Goal: Task Accomplishment & Management: Complete application form

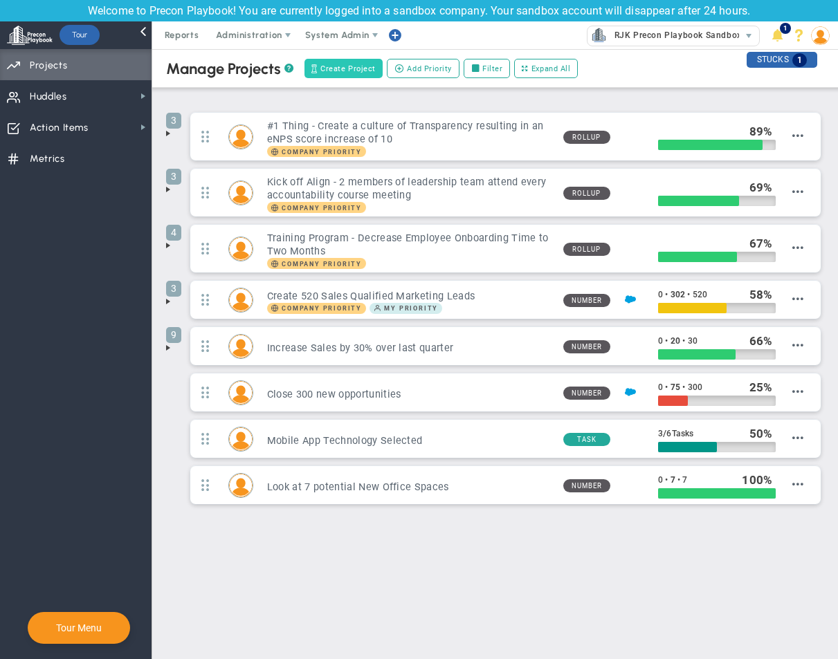
click at [344, 66] on span "Create Project" at bounding box center [347, 69] width 55 height 12
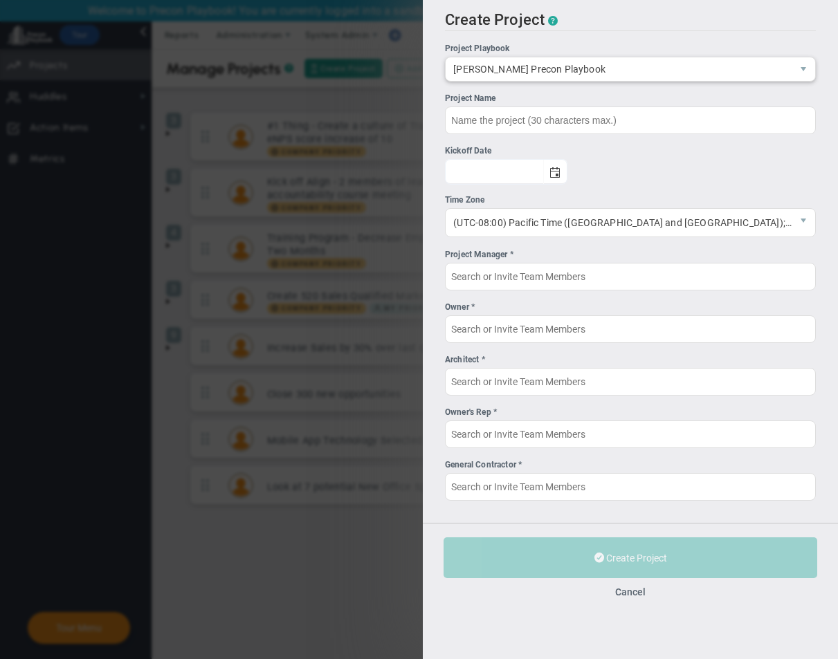
click at [647, 75] on span "[PERSON_NAME] Precon Playbook" at bounding box center [618, 69] width 346 height 24
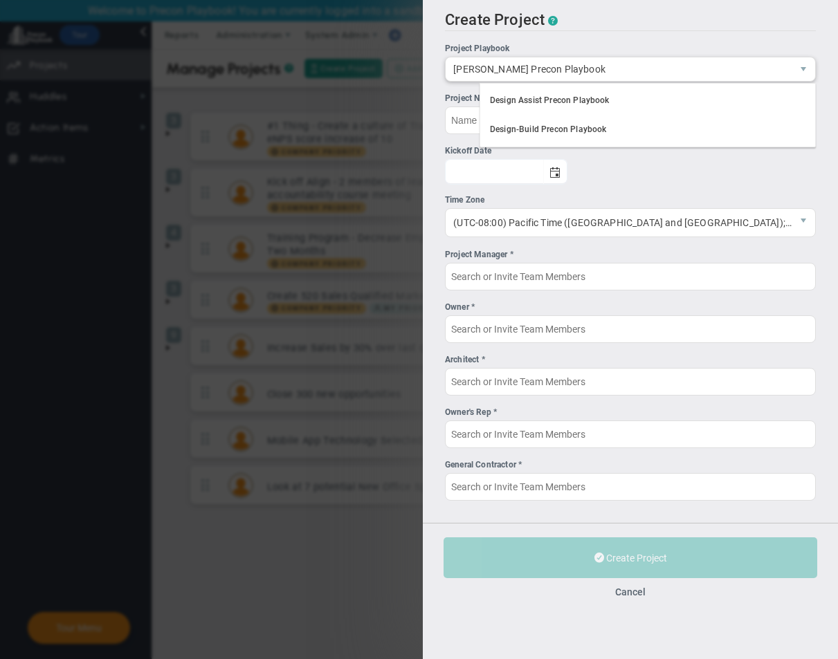
click at [648, 62] on span "[PERSON_NAME] Precon Playbook" at bounding box center [618, 69] width 346 height 24
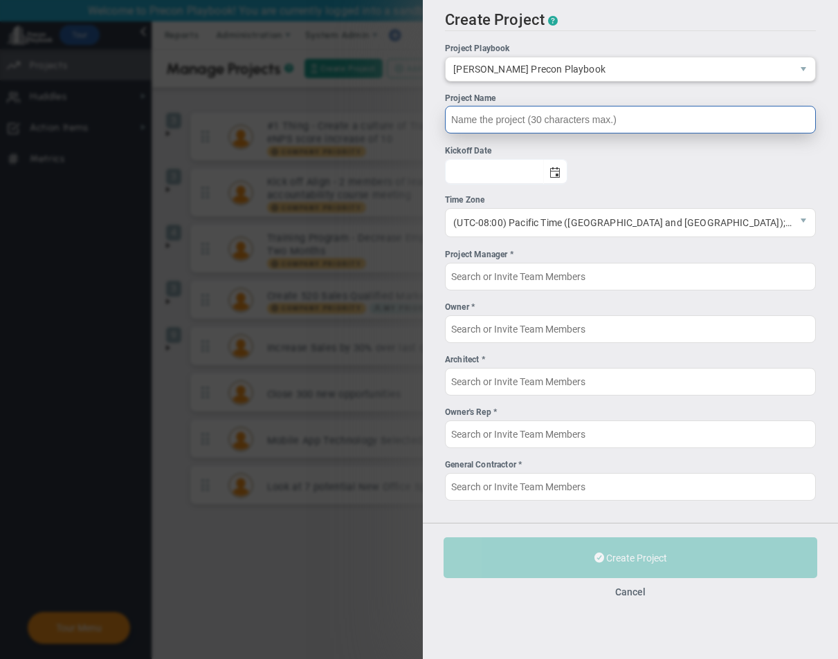
click at [548, 126] on input "Project Name" at bounding box center [630, 120] width 371 height 28
type input "[PERSON_NAME] RJK 20250912"
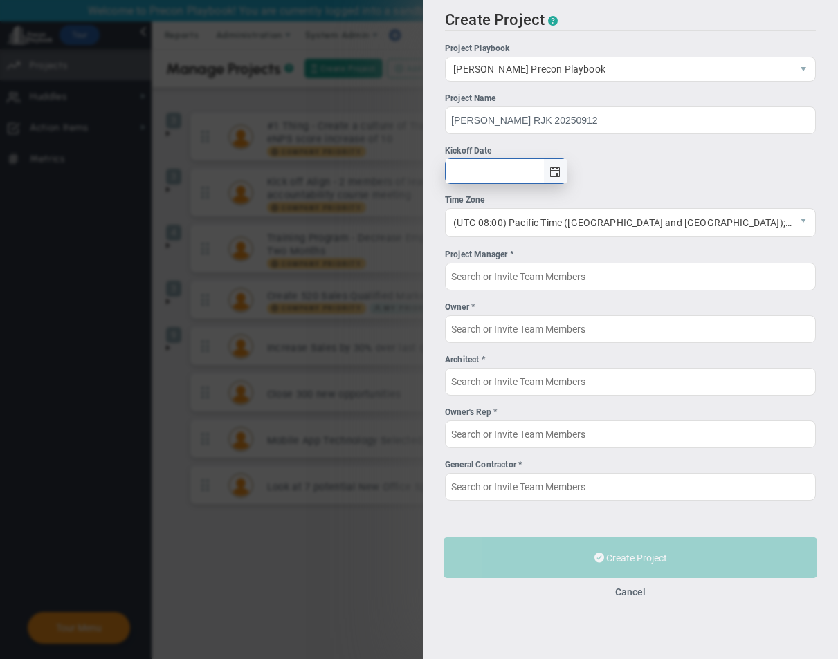
click at [566, 162] on span "select" at bounding box center [555, 171] width 24 height 24
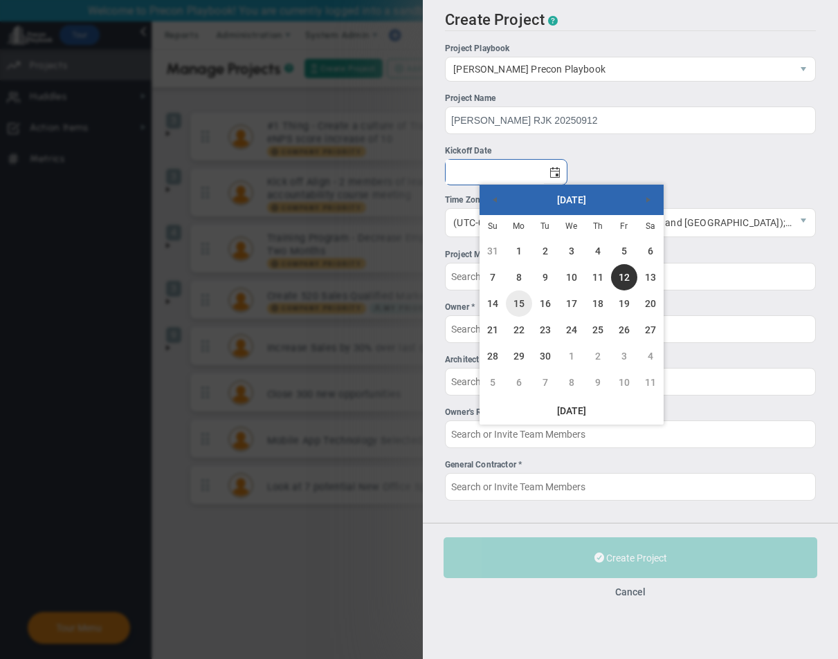
click at [510, 311] on link "15" at bounding box center [519, 303] width 26 height 26
type input "[DATE]"
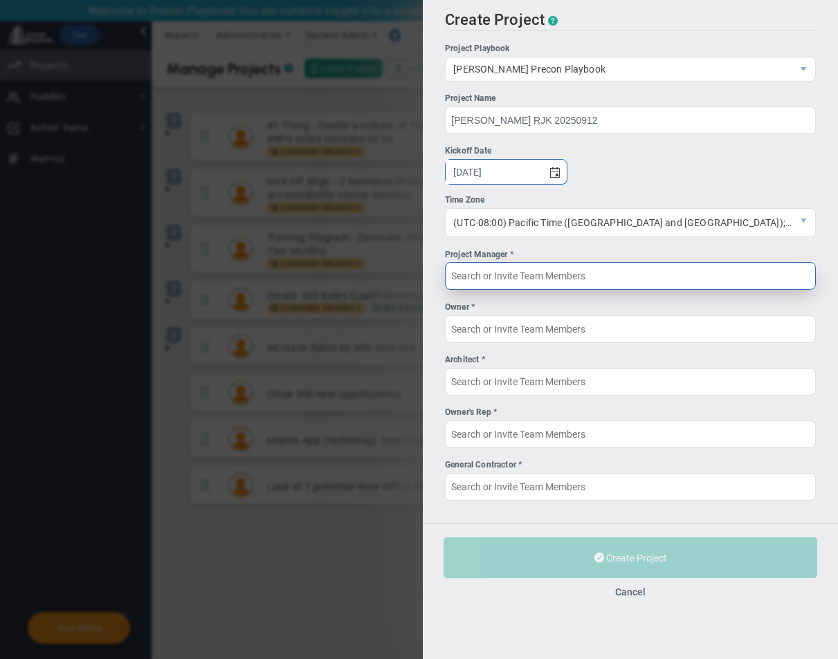
click at [553, 272] on input "Project Manager *" at bounding box center [630, 276] width 371 height 28
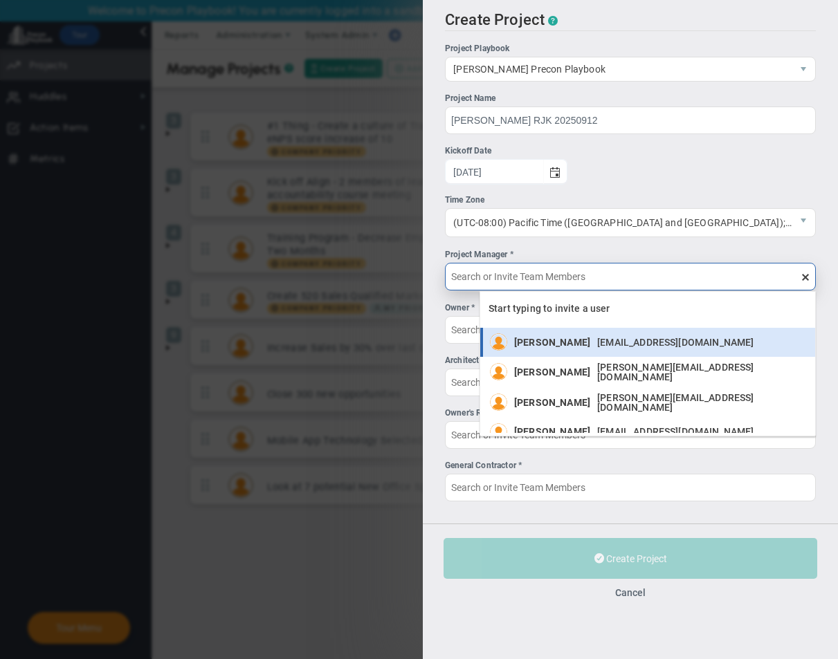
click at [534, 348] on div "[PERSON_NAME] [EMAIL_ADDRESS][DOMAIN_NAME]" at bounding box center [637, 341] width 247 height 17
type input "[PERSON_NAME]"
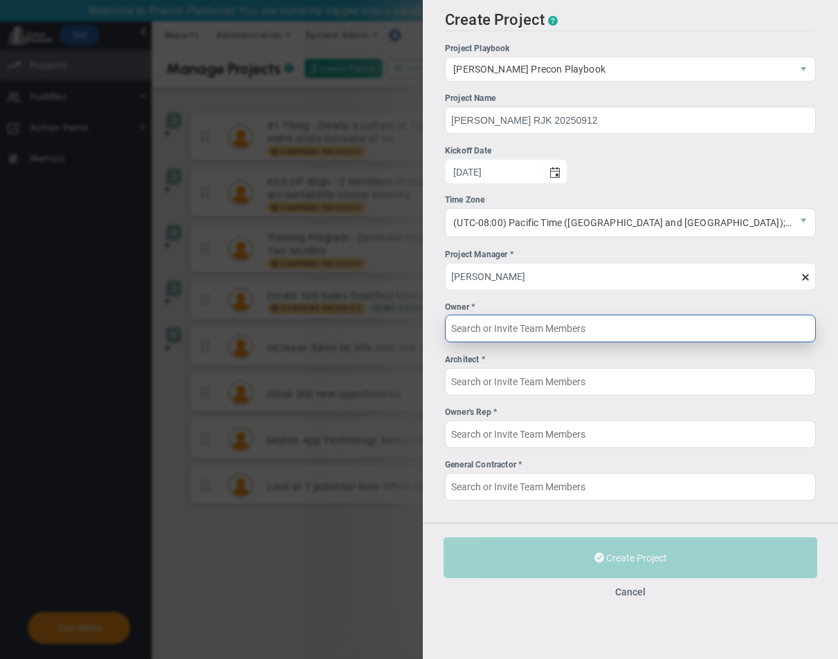
click at [560, 323] on input "Owner *" at bounding box center [630, 329] width 371 height 28
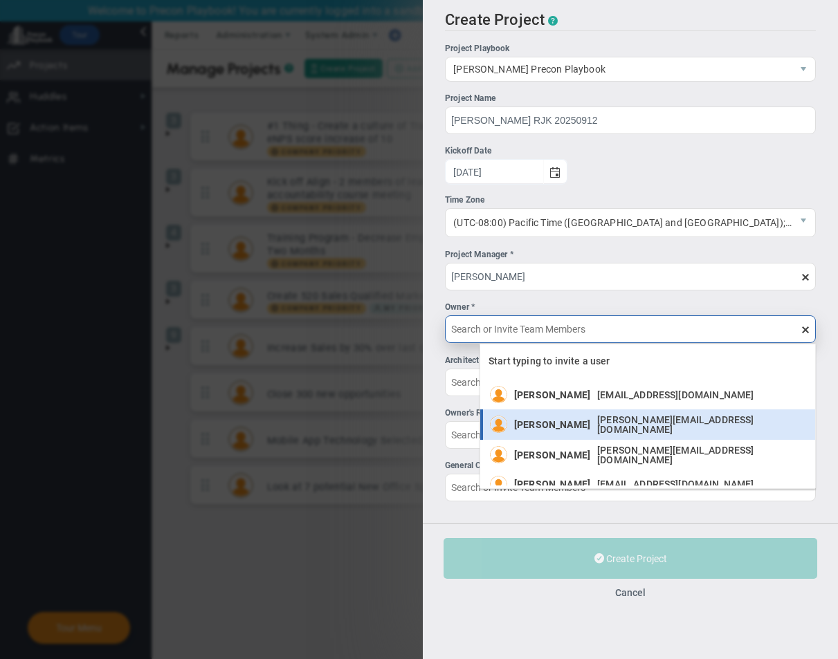
click at [573, 420] on div "[PERSON_NAME] [PERSON_NAME][EMAIL_ADDRESS][DOMAIN_NAME]" at bounding box center [661, 424] width 294 height 19
type input "[PERSON_NAME]"
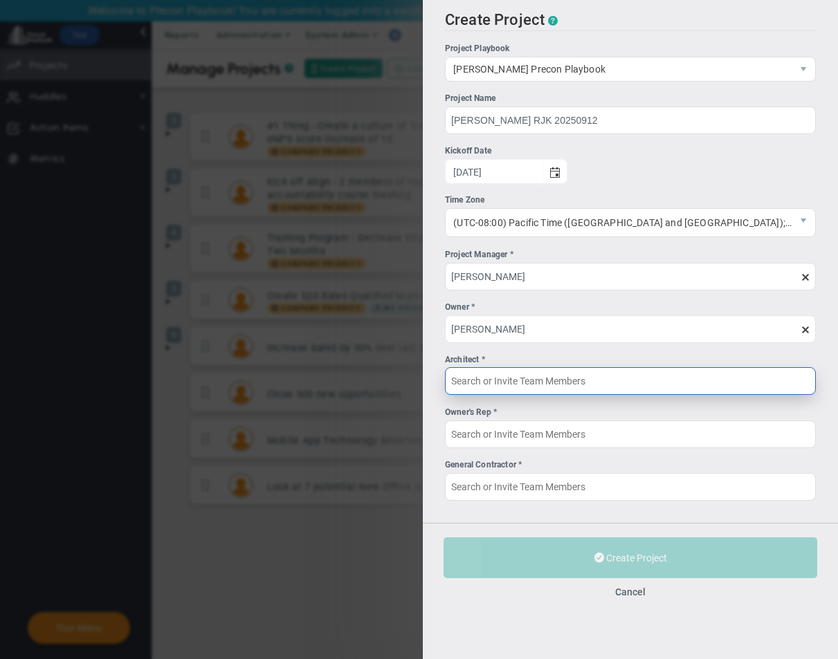
click at [559, 387] on input "Architect *" at bounding box center [630, 381] width 371 height 28
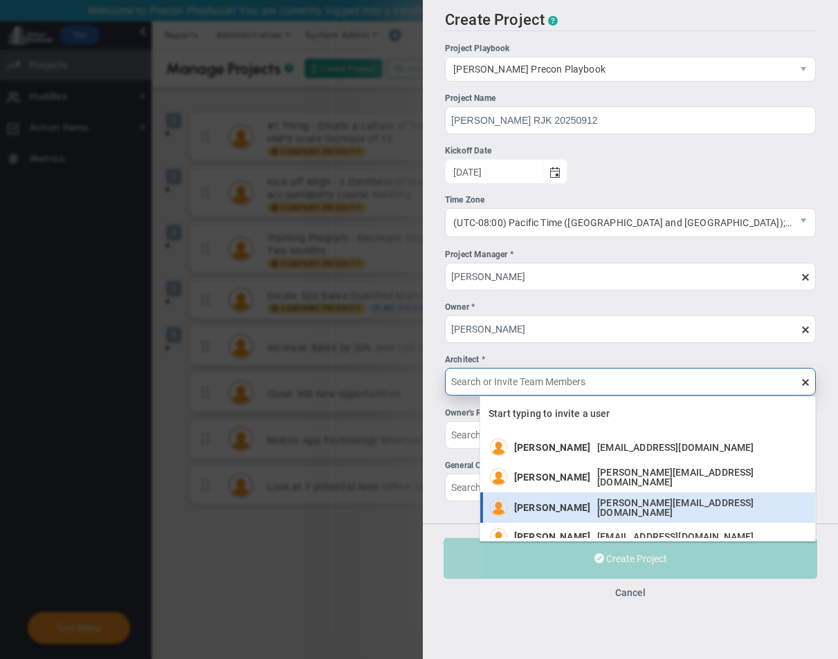
click at [581, 494] on li "[PERSON_NAME] [PERSON_NAME][EMAIL_ADDRESS][DOMAIN_NAME]" at bounding box center [647, 507] width 335 height 30
type input "[PERSON_NAME]"
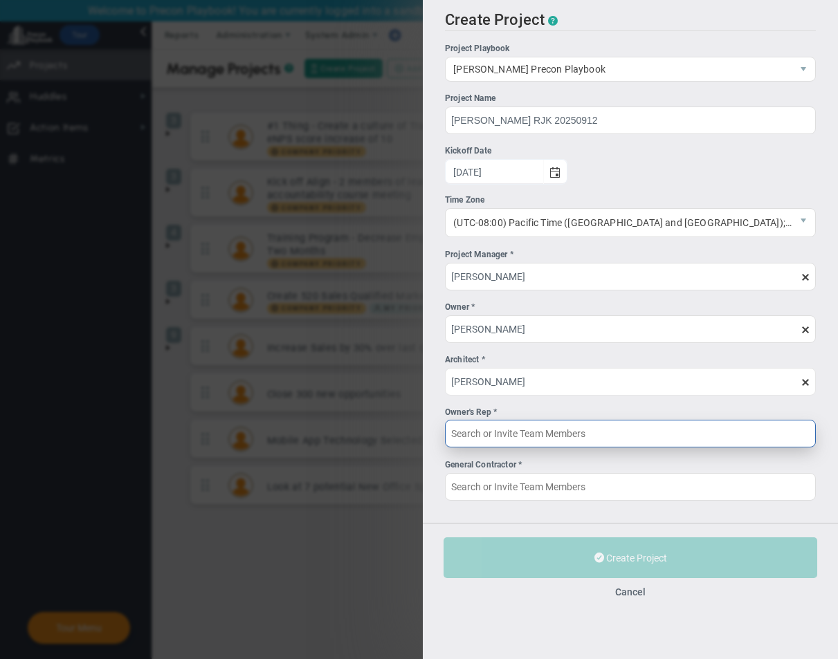
click at [555, 438] on input "Owner's Rep *" at bounding box center [630, 434] width 371 height 28
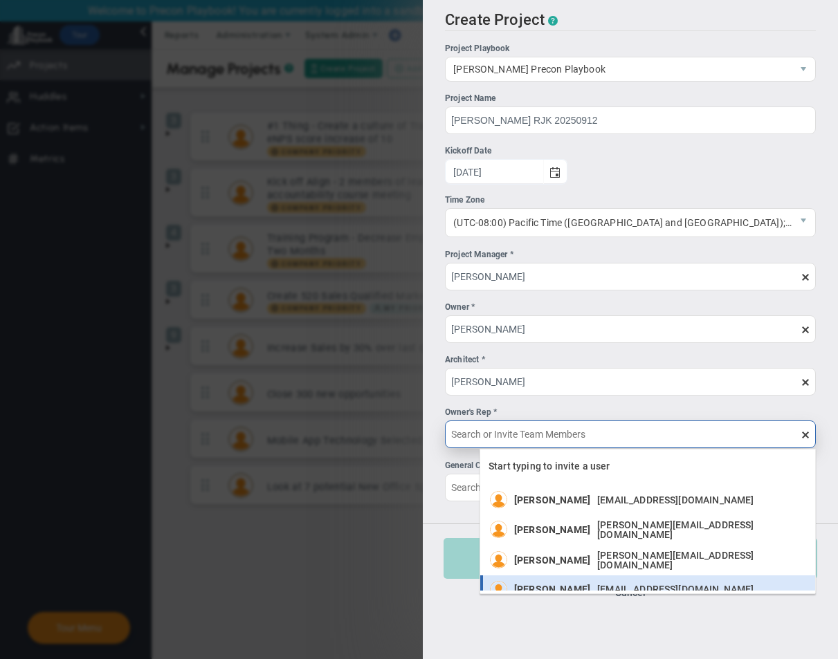
click at [566, 586] on span "[PERSON_NAME]" at bounding box center [552, 589] width 76 height 10
type input "[PERSON_NAME]"
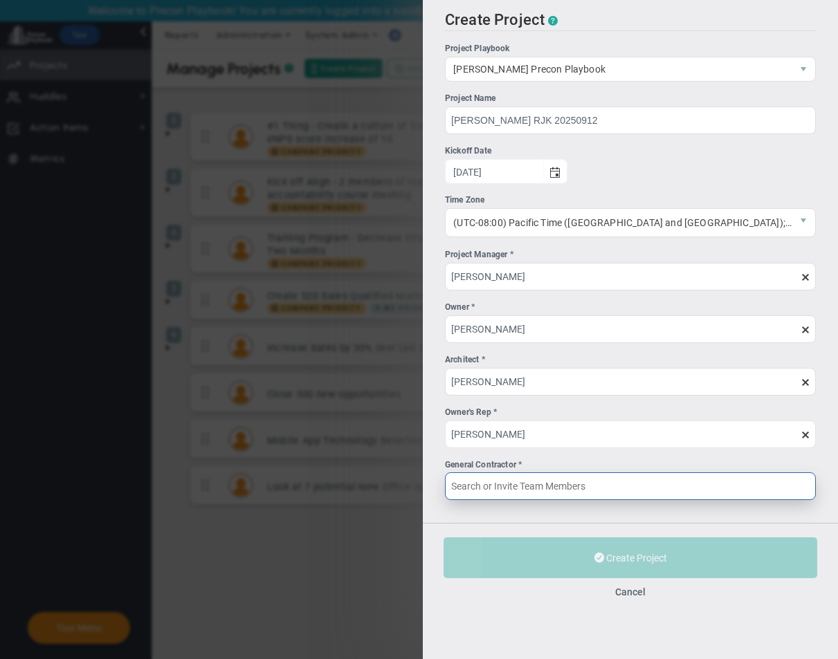
click at [566, 486] on input "General Contractor *" at bounding box center [630, 486] width 371 height 28
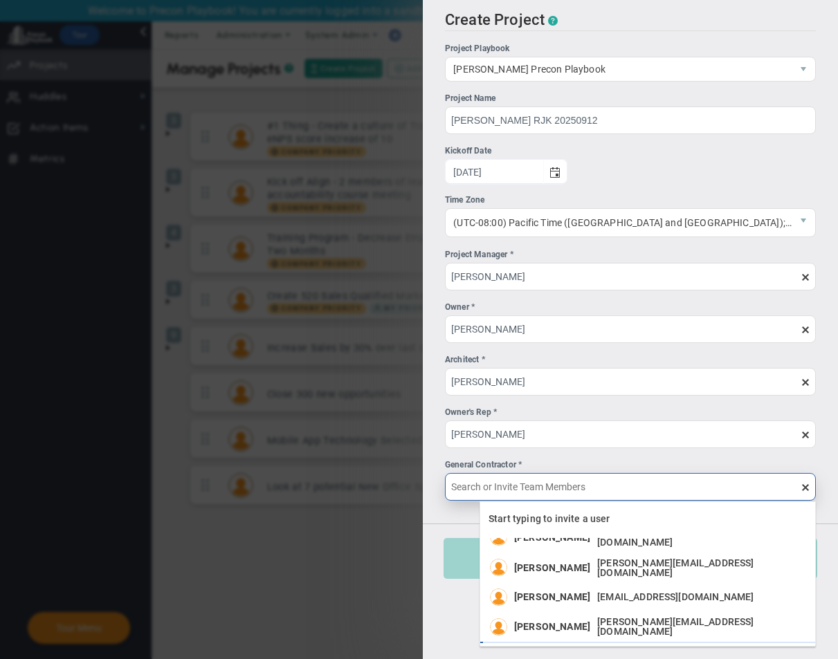
scroll to position [69, 0]
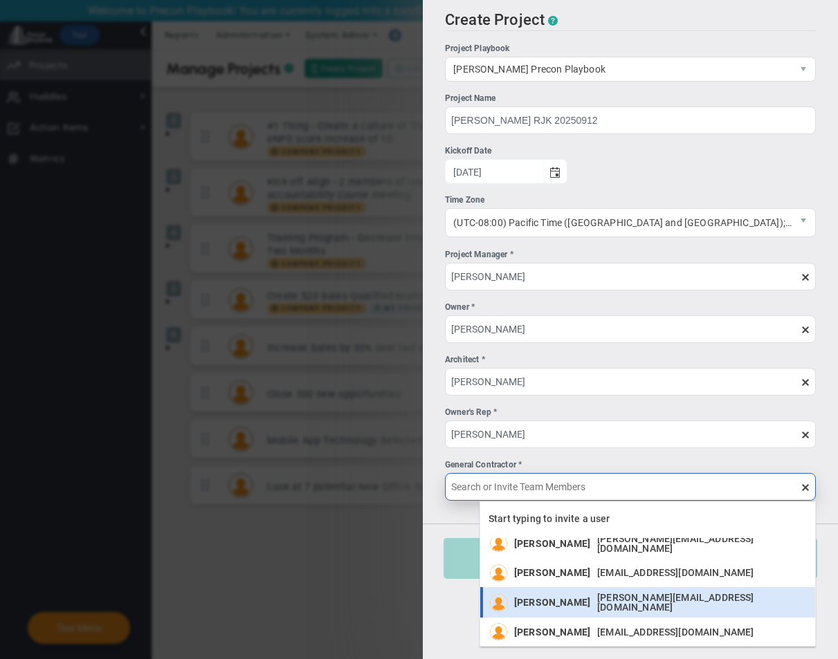
click at [552, 593] on div "[PERSON_NAME] [PERSON_NAME][EMAIL_ADDRESS][DOMAIN_NAME]" at bounding box center [661, 602] width 294 height 19
type input "[PERSON_NAME]"
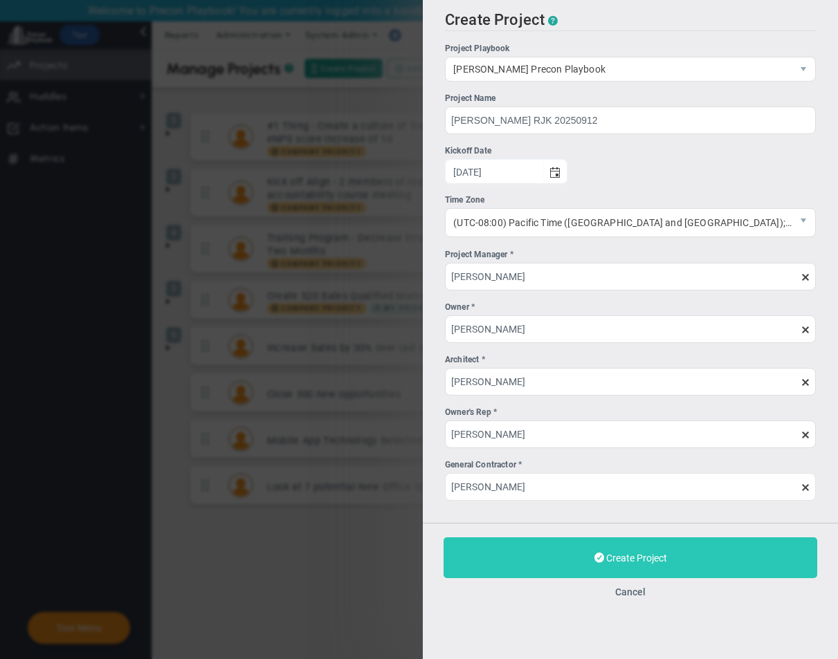
click at [667, 559] on span "Create Project" at bounding box center [636, 558] width 61 height 11
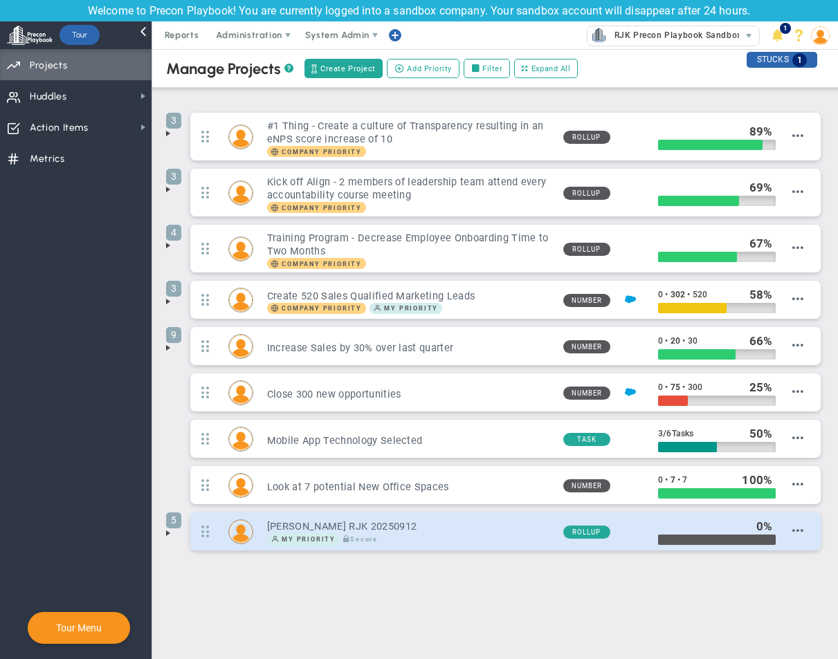
click at [391, 528] on h3 "[PERSON_NAME] RJK 20250912" at bounding box center [409, 526] width 285 height 13
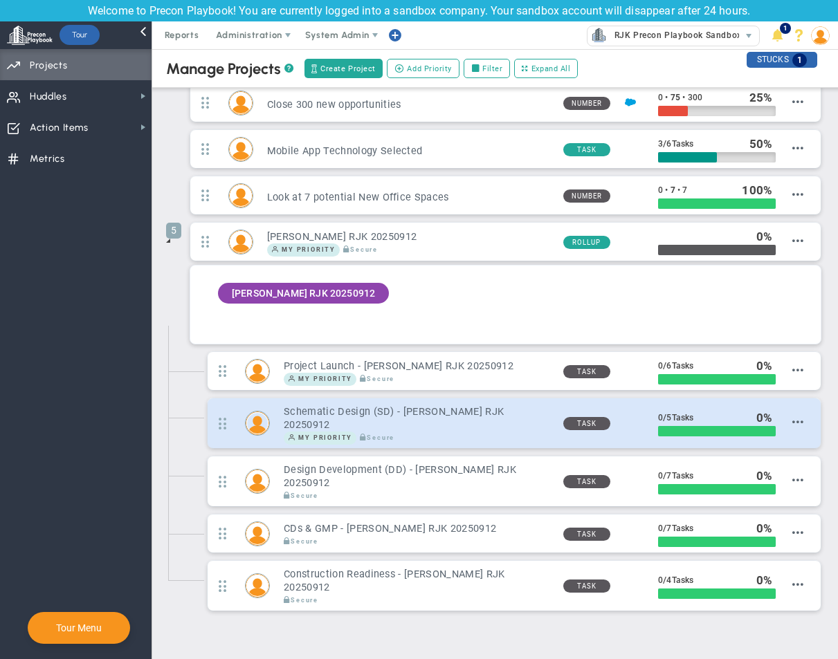
scroll to position [293, 0]
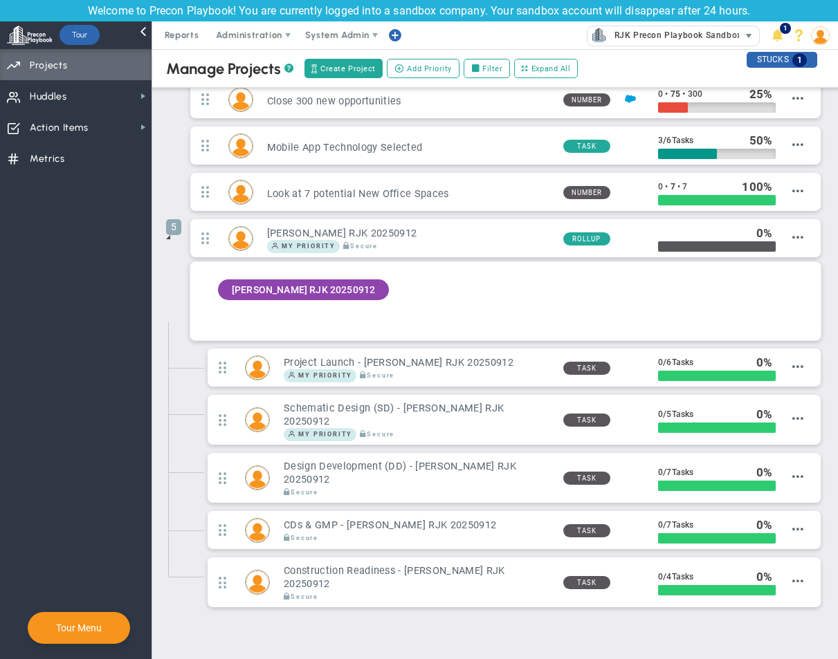
click at [719, 37] on span "RJK Precon Playbook Sandbox 20250912.1" at bounding box center [700, 35] width 186 height 18
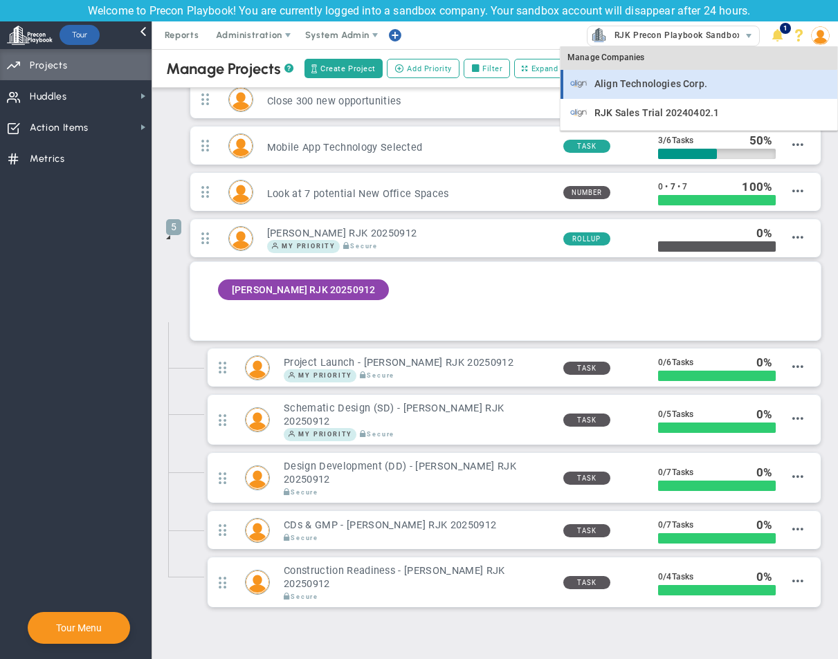
click at [641, 85] on span "Align Technologies Corp." at bounding box center [650, 84] width 113 height 10
